Goal: Task Accomplishment & Management: Manage account settings

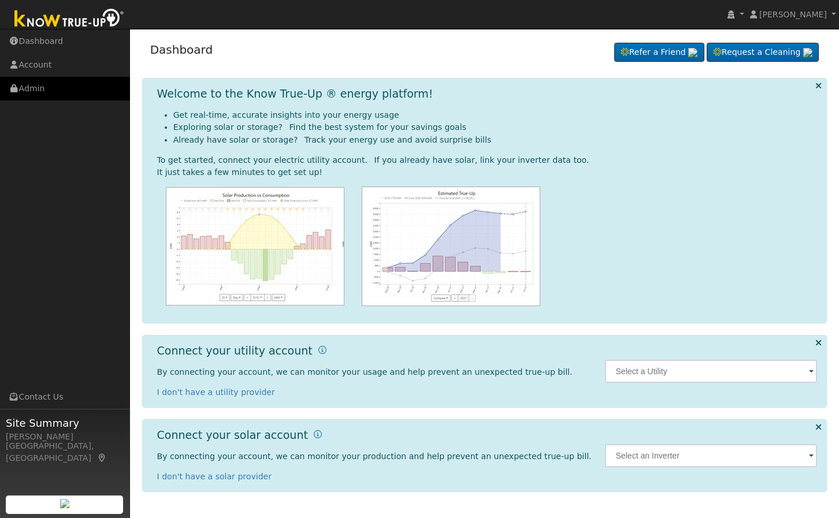
click at [51, 84] on link "Admin" at bounding box center [65, 89] width 130 height 24
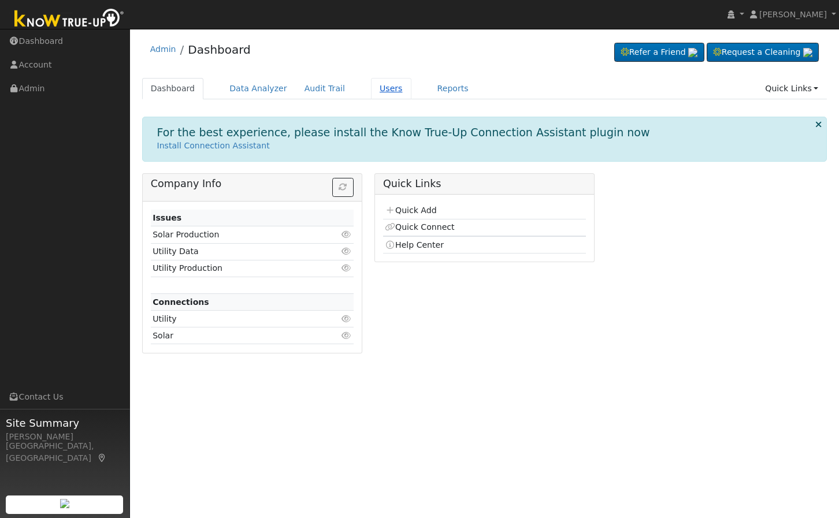
click at [371, 85] on link "Users" at bounding box center [391, 88] width 40 height 21
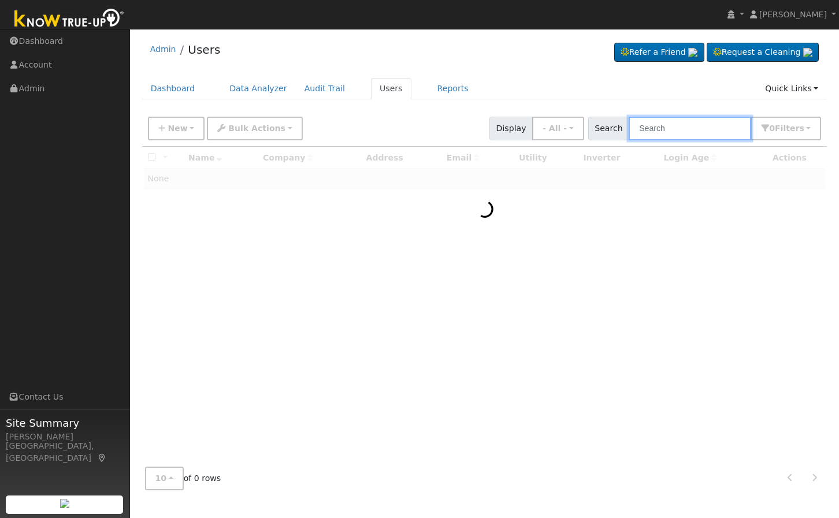
click at [685, 131] on input "text" at bounding box center [690, 129] width 123 height 24
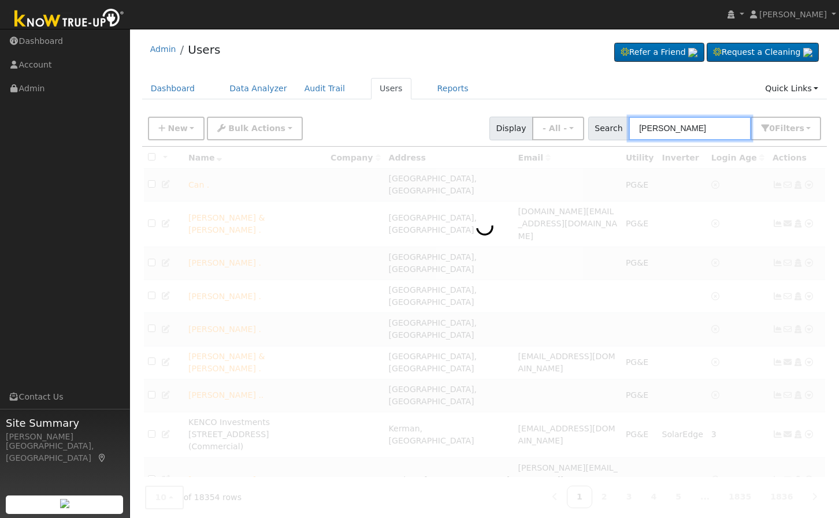
type input "Stout"
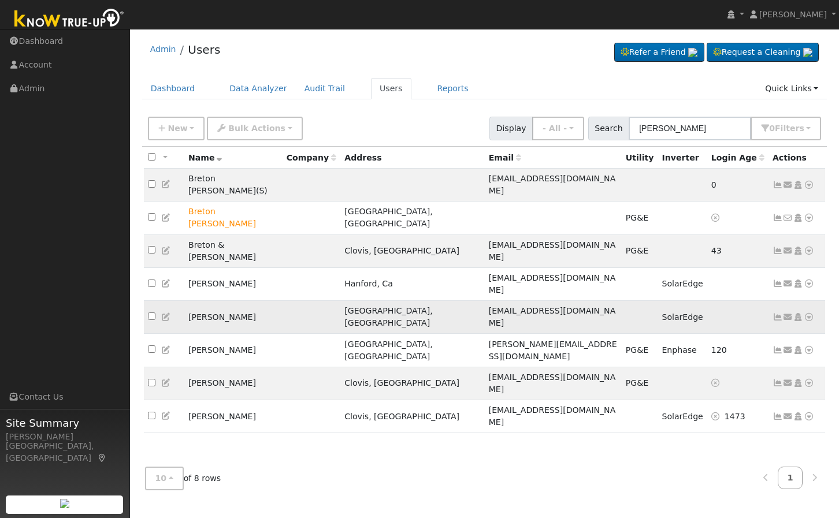
click at [801, 313] on icon at bounding box center [798, 317] width 10 height 8
